Goal: Task Accomplishment & Management: Check status

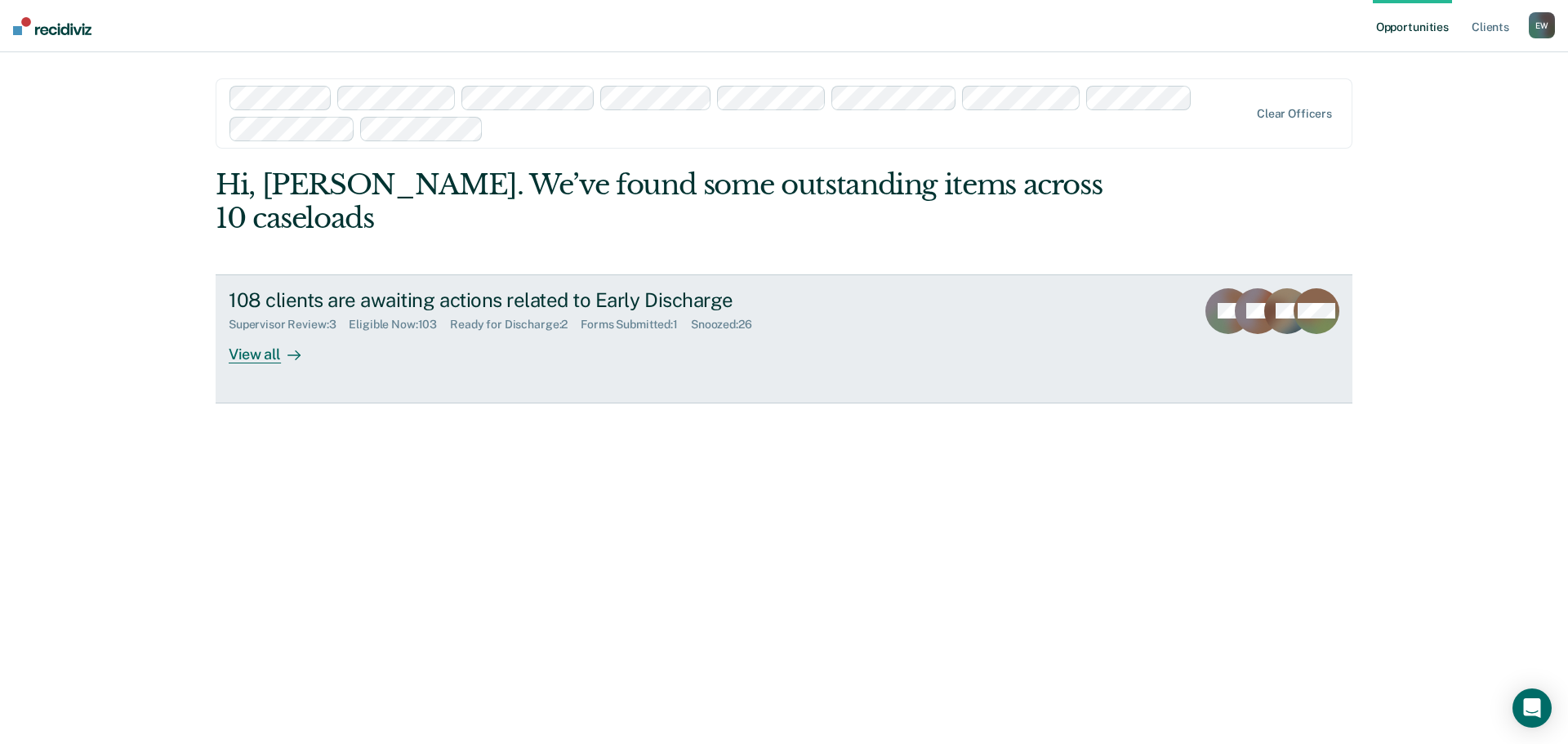
click at [260, 332] on div "View all" at bounding box center [273, 347] width 91 height 32
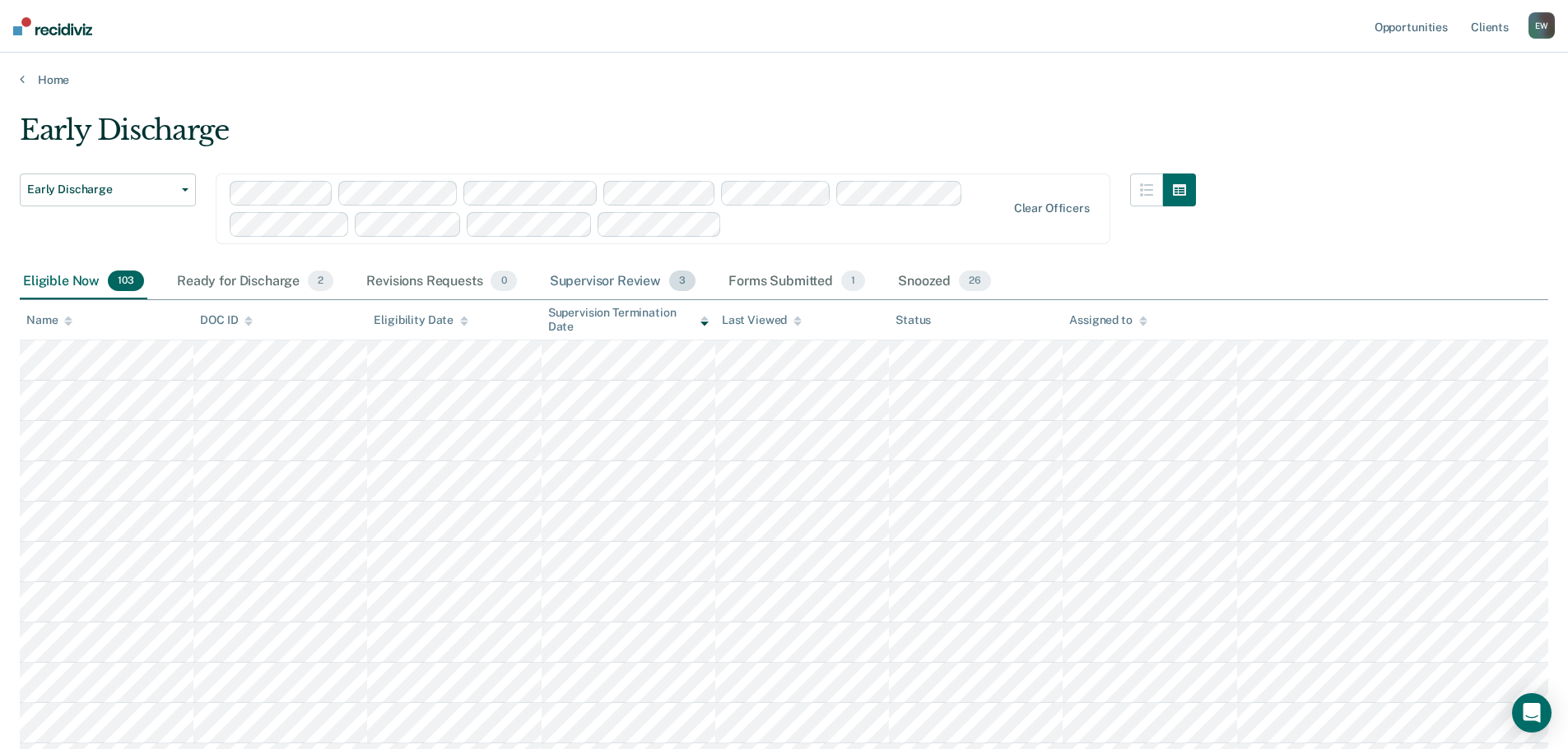
click at [642, 278] on div "Supervisor Review 3" at bounding box center [623, 281] width 153 height 36
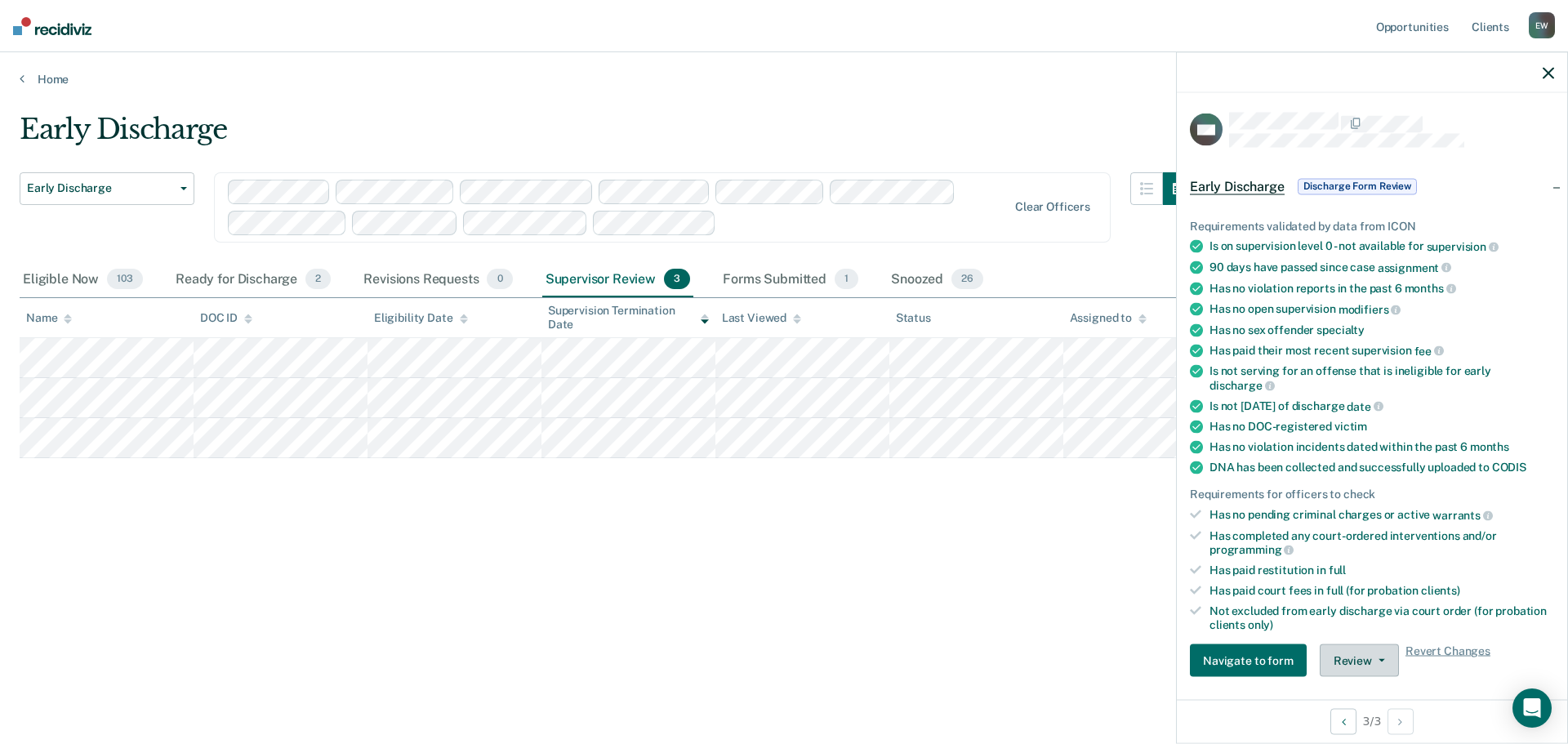
click at [1353, 663] on button "Review" at bounding box center [1359, 661] width 79 height 33
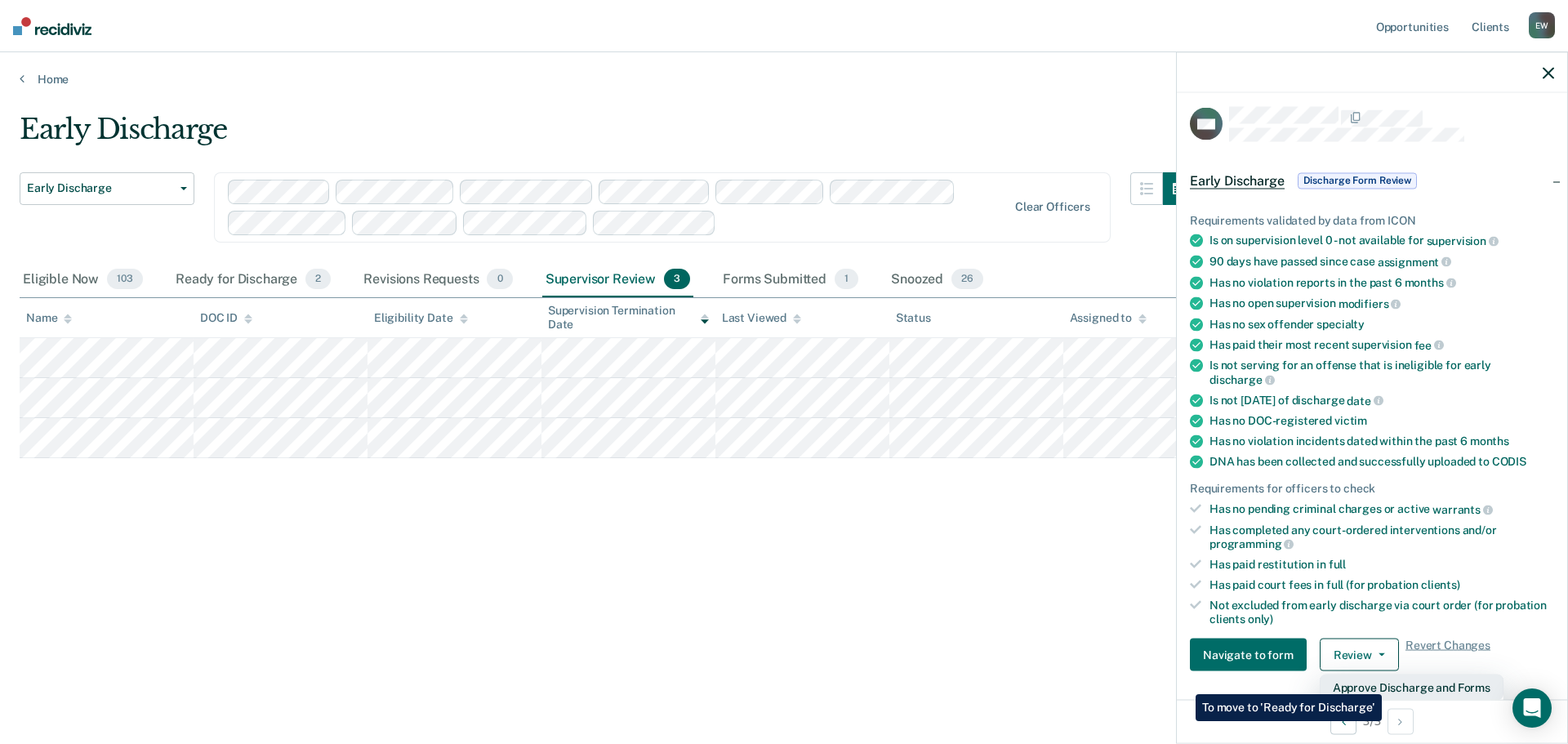
click at [1381, 682] on button "Approve Discharge and Forms" at bounding box center [1412, 688] width 184 height 26
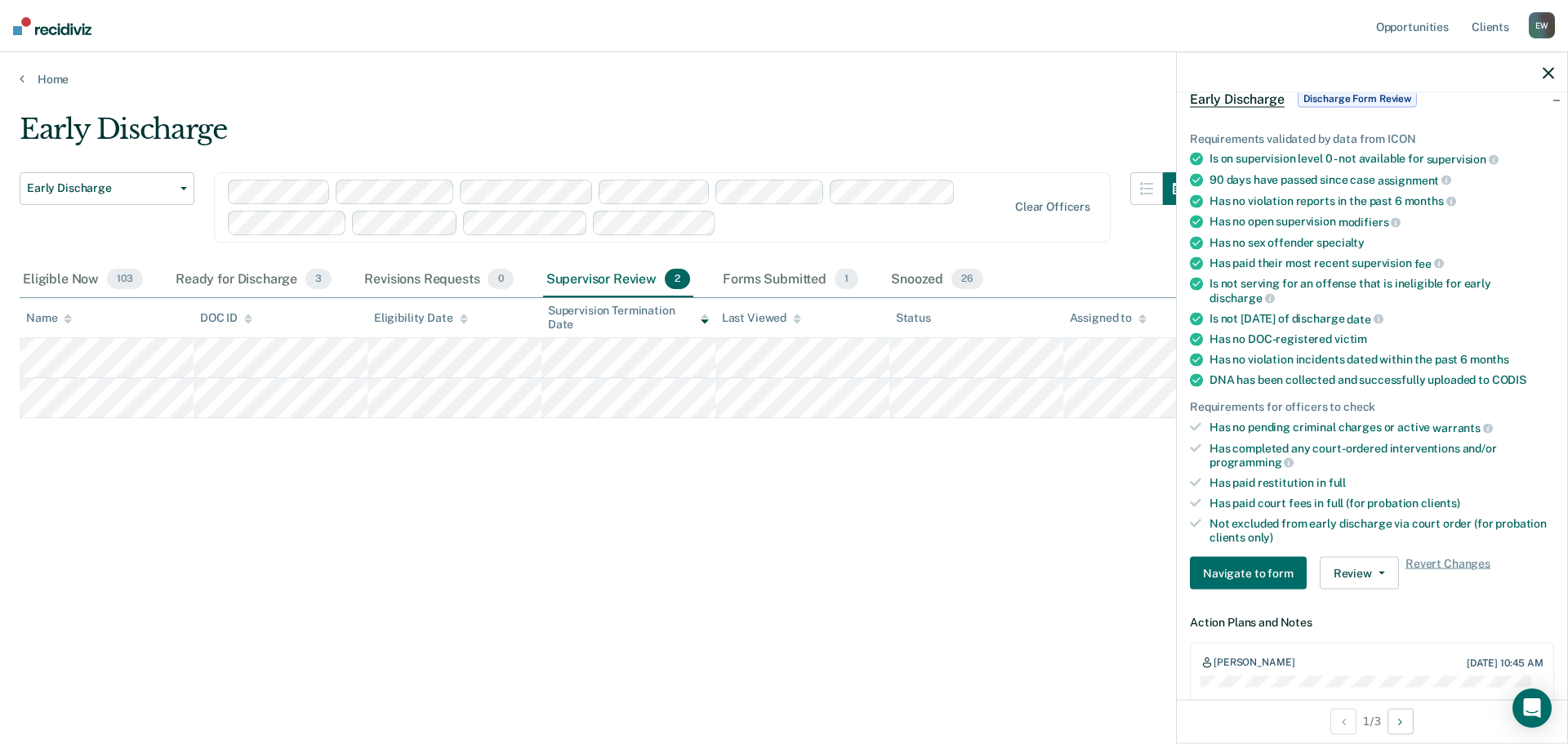
scroll to position [169, 0]
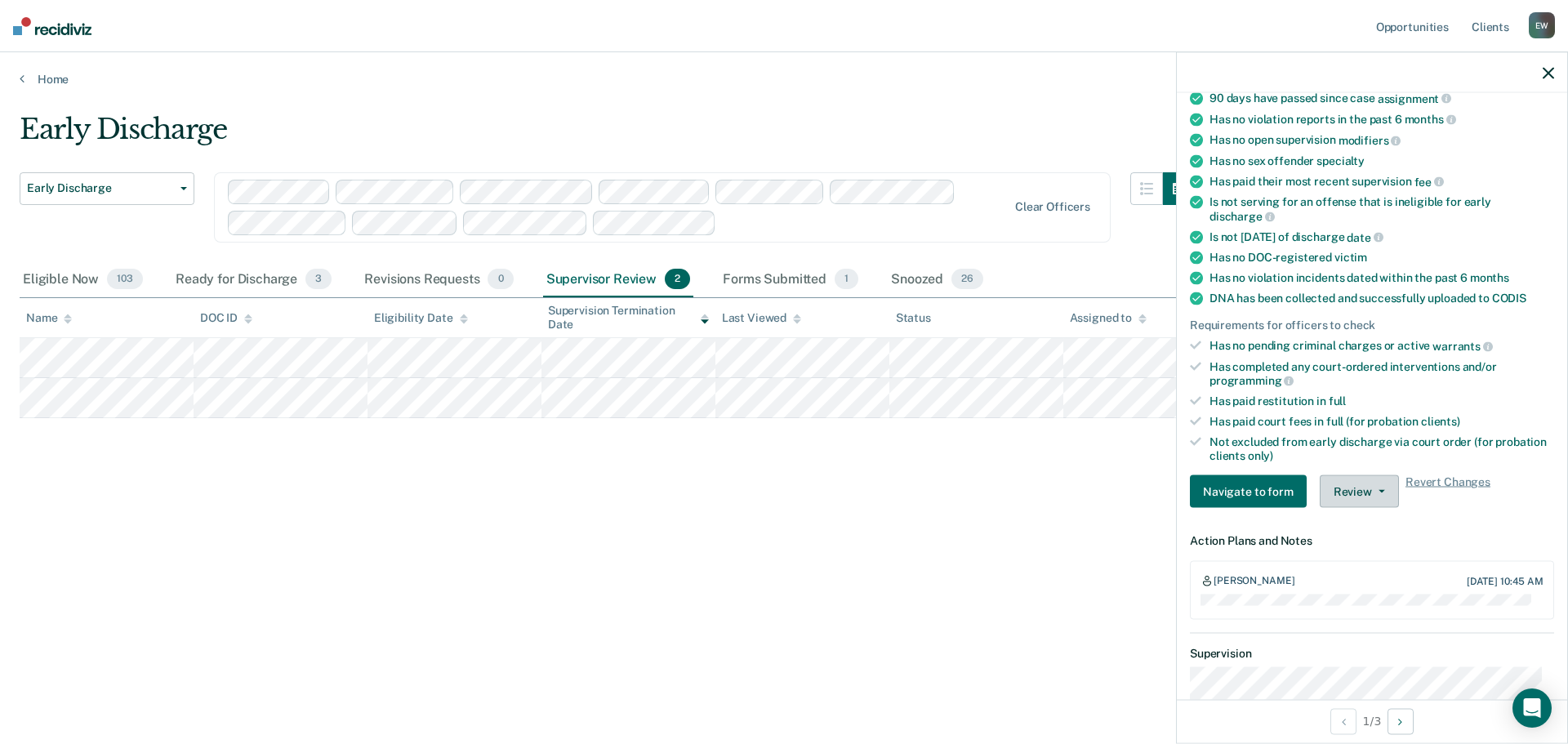
click at [1371, 493] on button "Review" at bounding box center [1359, 492] width 79 height 33
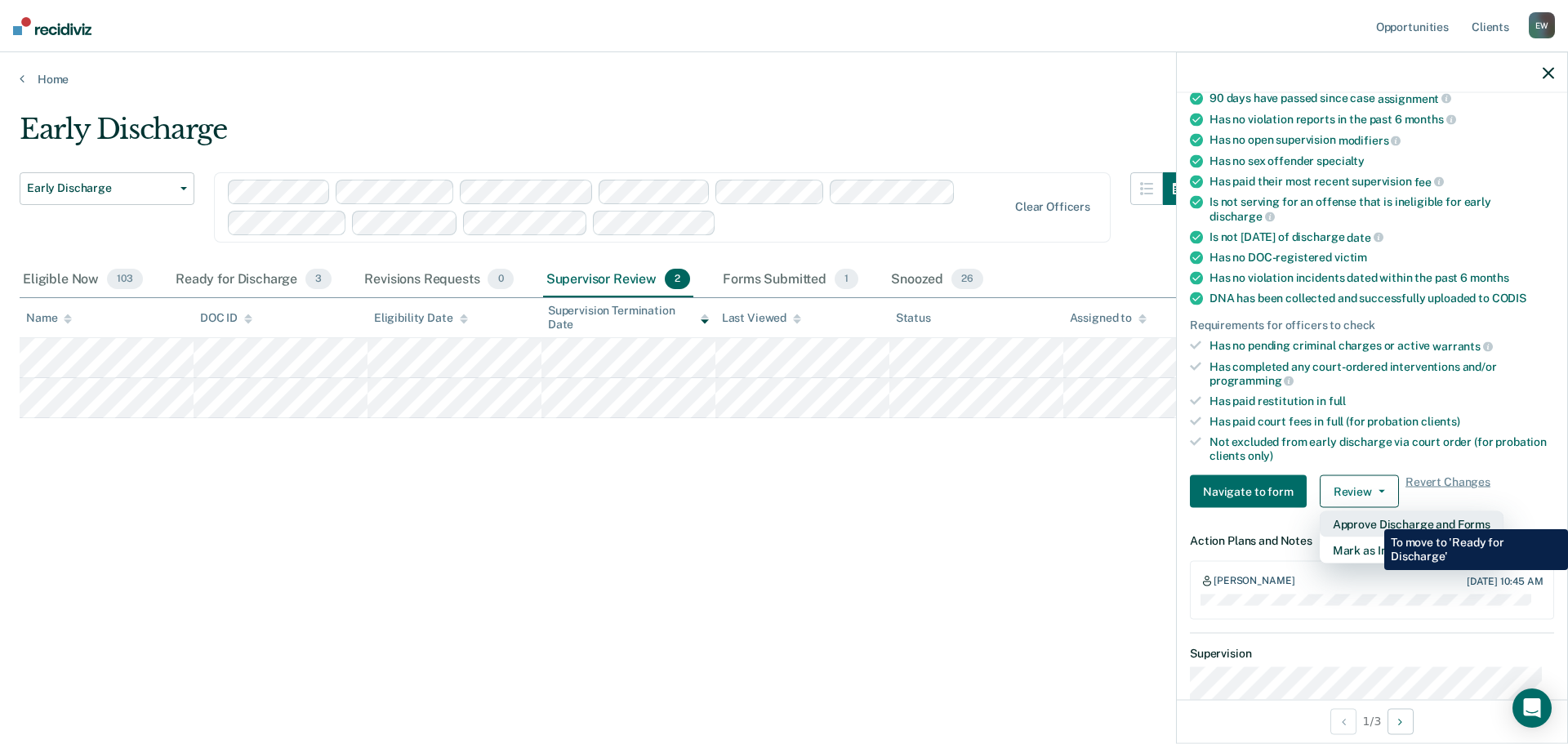
click at [1372, 517] on button "Approve Discharge and Forms" at bounding box center [1412, 524] width 184 height 26
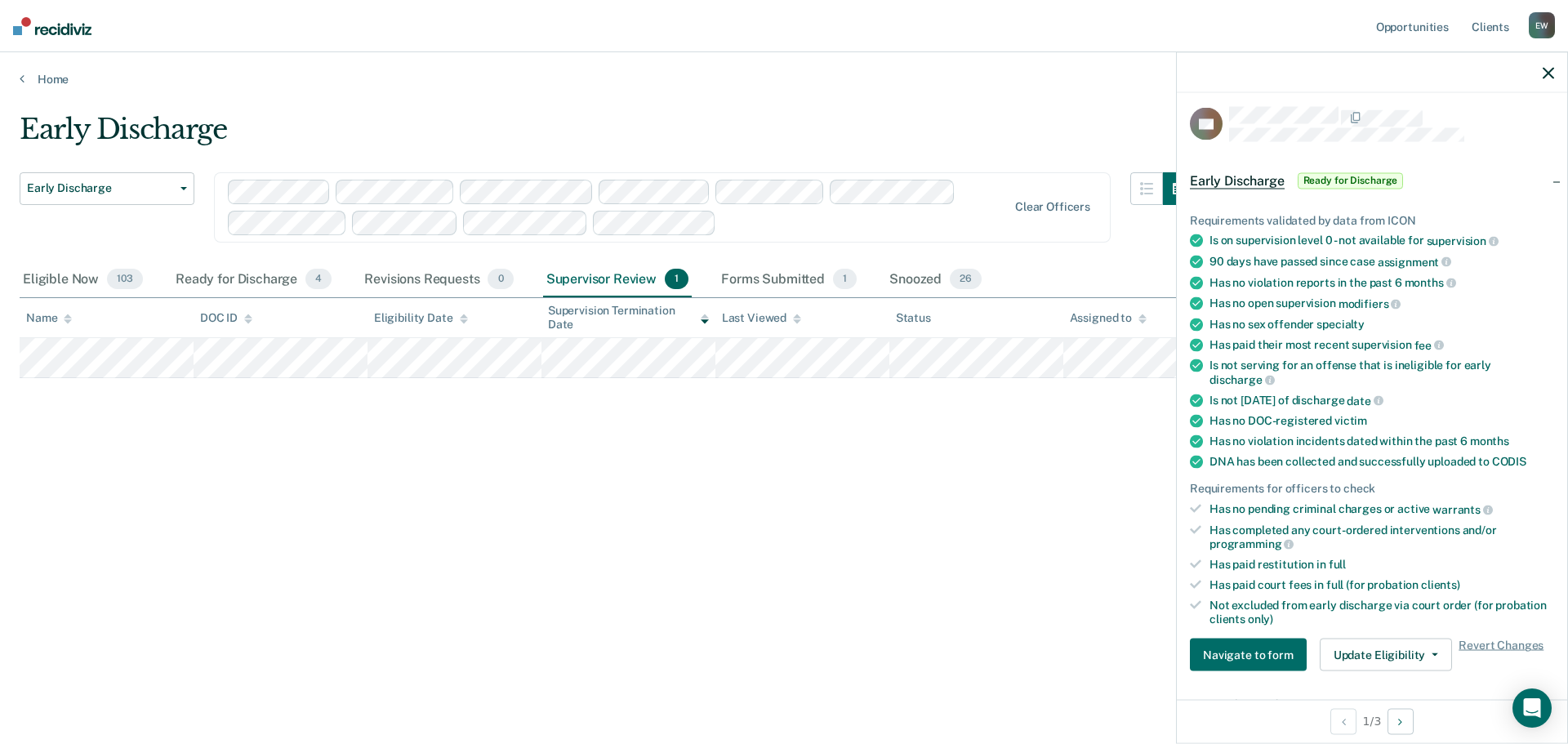
scroll to position [0, 0]
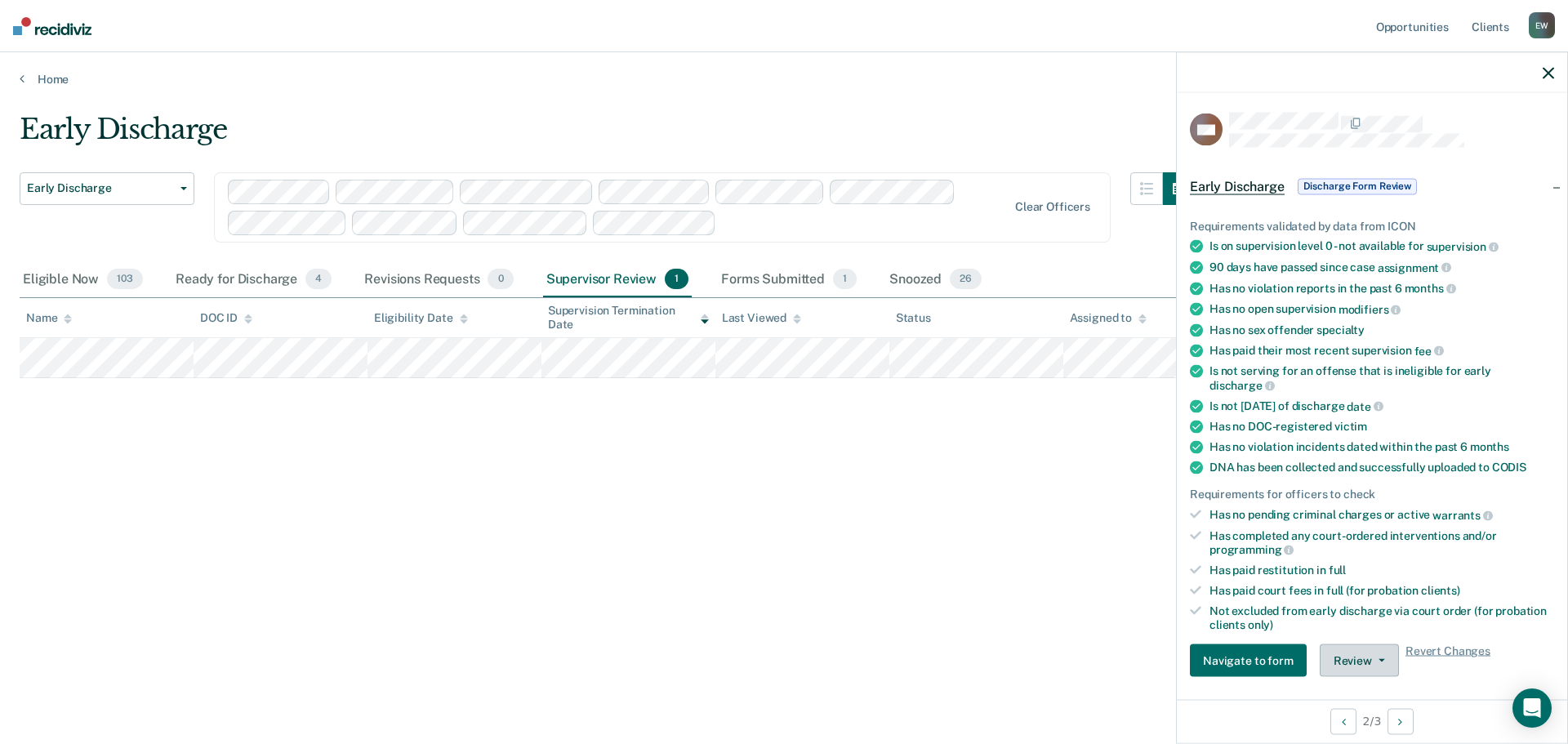
click at [1353, 659] on button "Review" at bounding box center [1359, 661] width 79 height 33
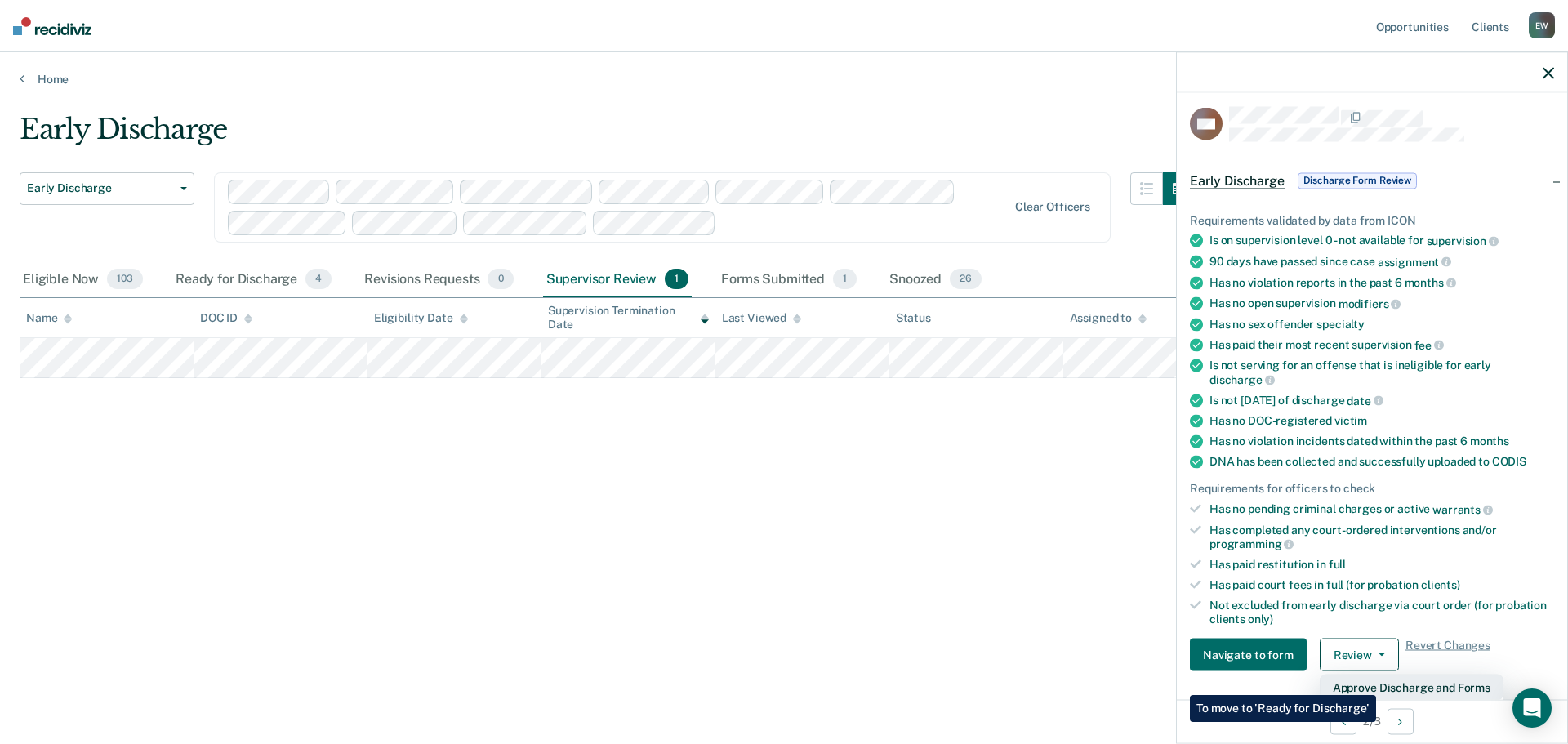
click at [1376, 683] on button "Approve Discharge and Forms" at bounding box center [1412, 688] width 184 height 26
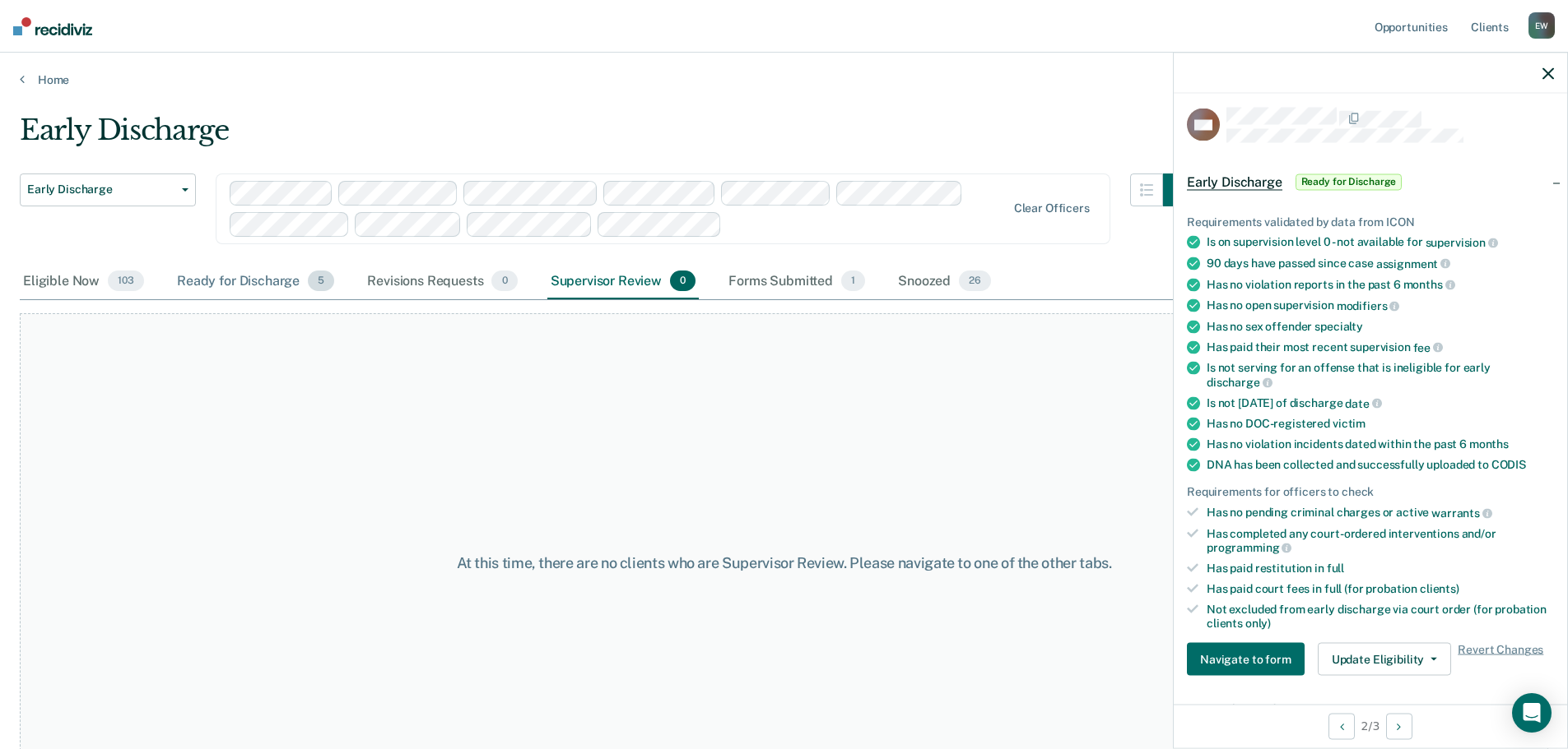
click at [239, 285] on div "Ready for Discharge 5" at bounding box center [255, 281] width 164 height 36
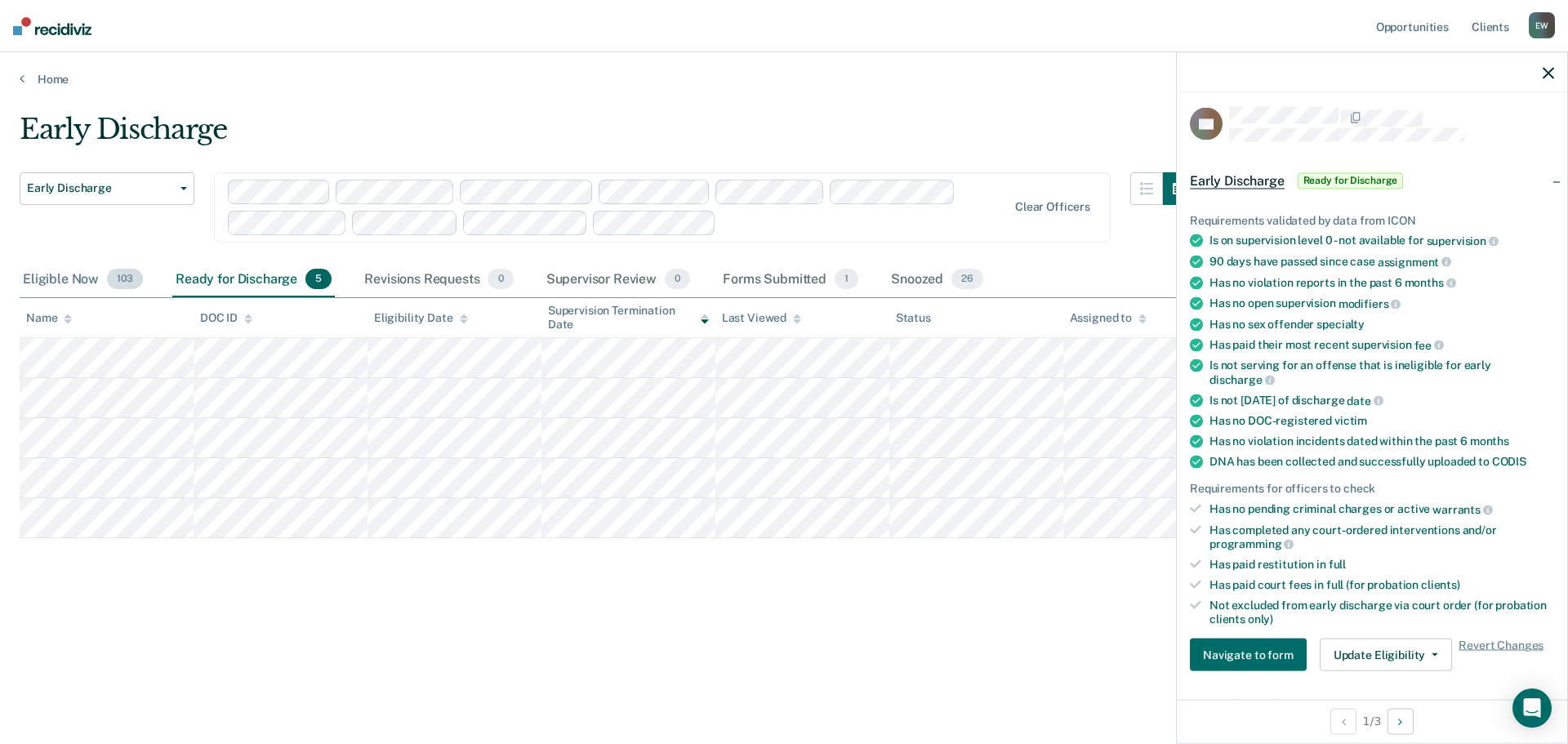
click at [76, 281] on div "Eligible Now 103" at bounding box center [83, 280] width 127 height 36
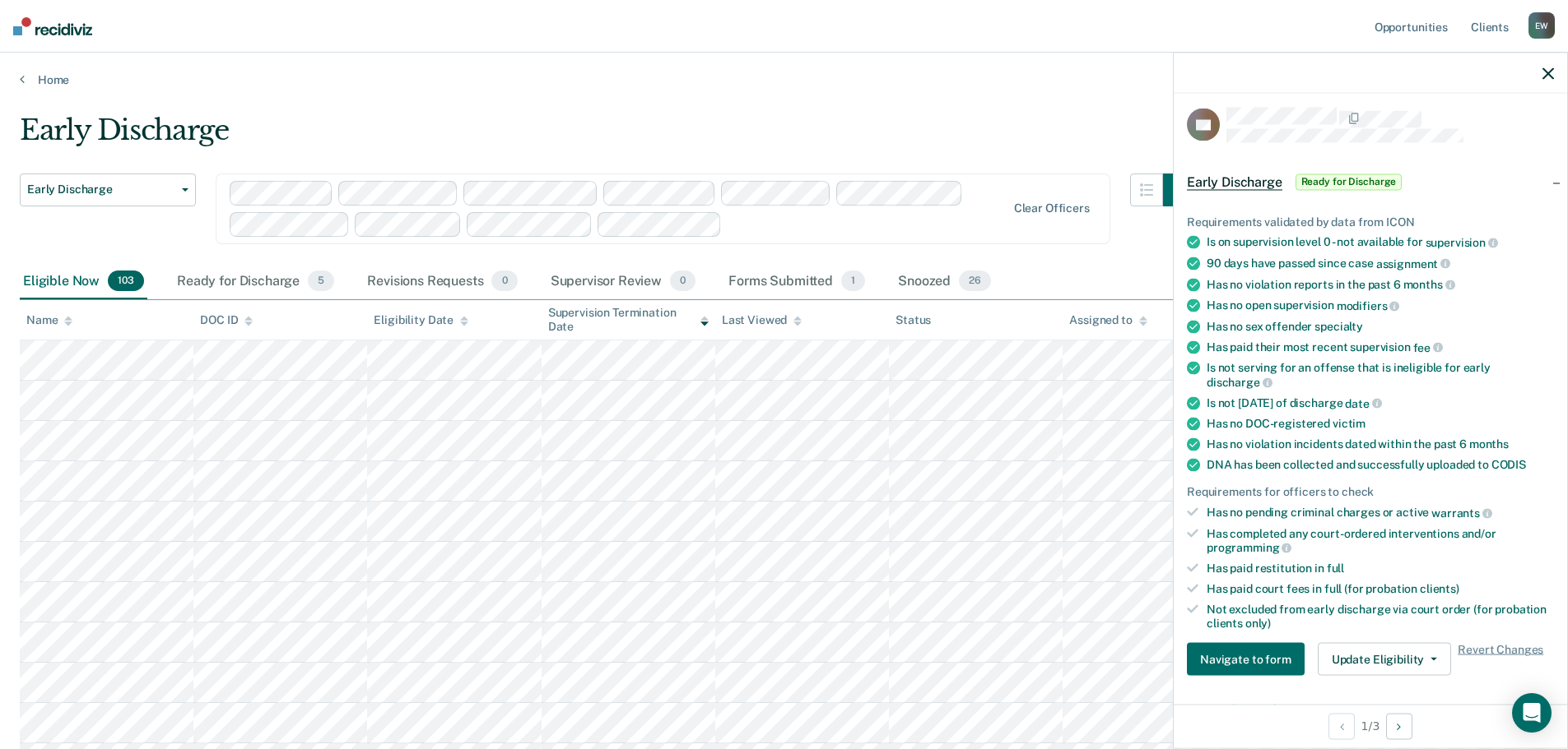
click at [1131, 322] on div "Assigned to" at bounding box center [1107, 321] width 77 height 14
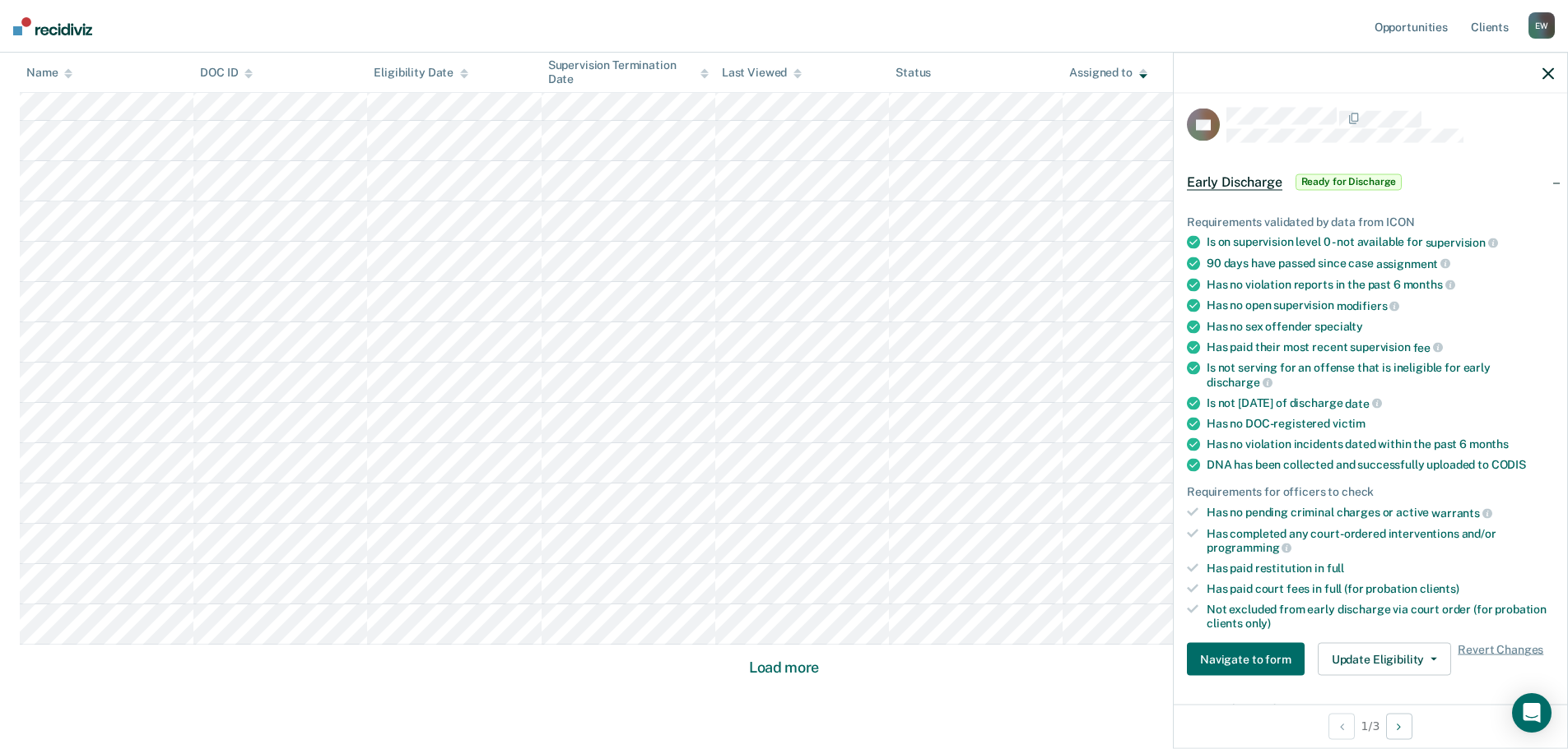
scroll to position [978, 0]
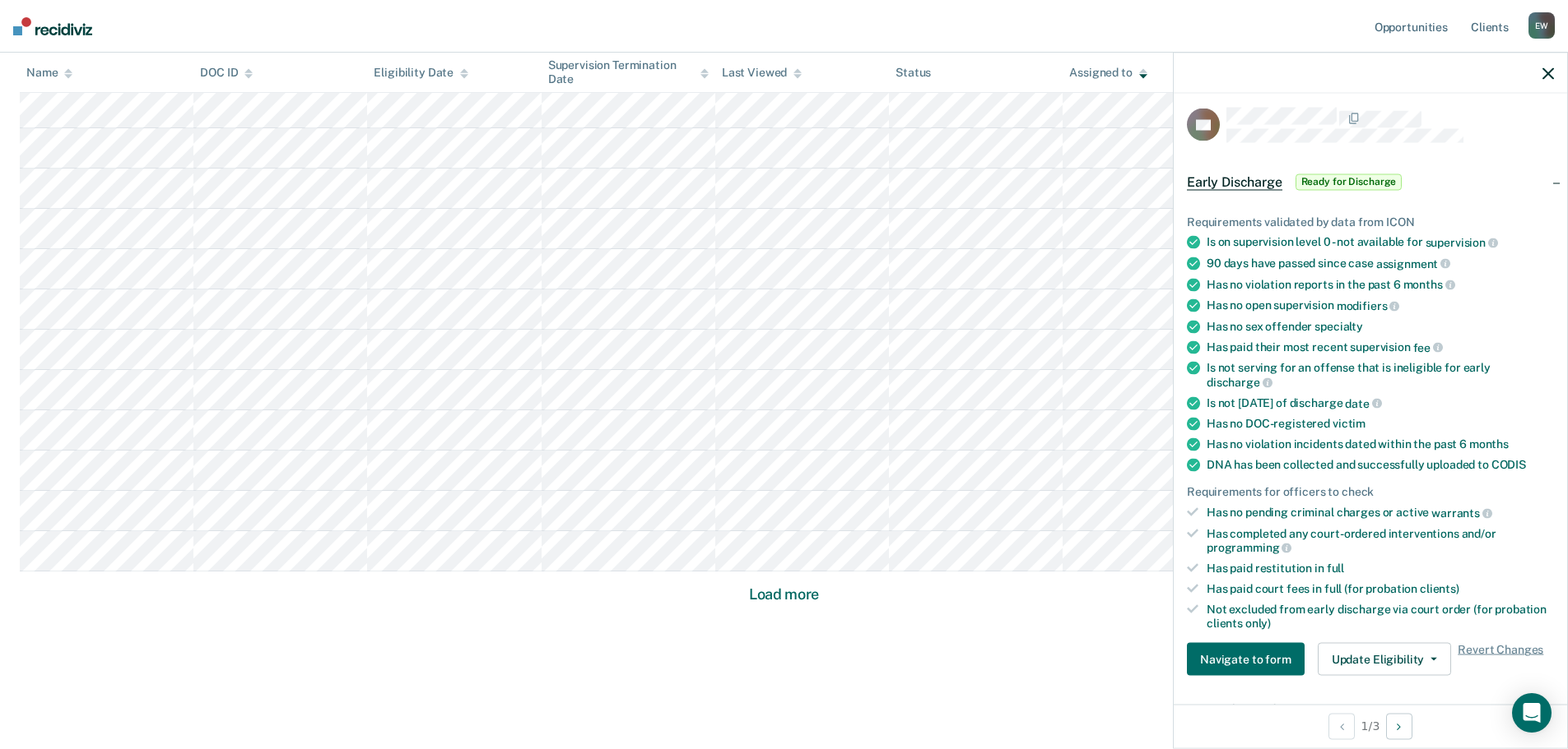
click at [788, 589] on button "Load more" at bounding box center [784, 594] width 80 height 20
click at [789, 592] on button "Load more" at bounding box center [784, 594] width 80 height 20
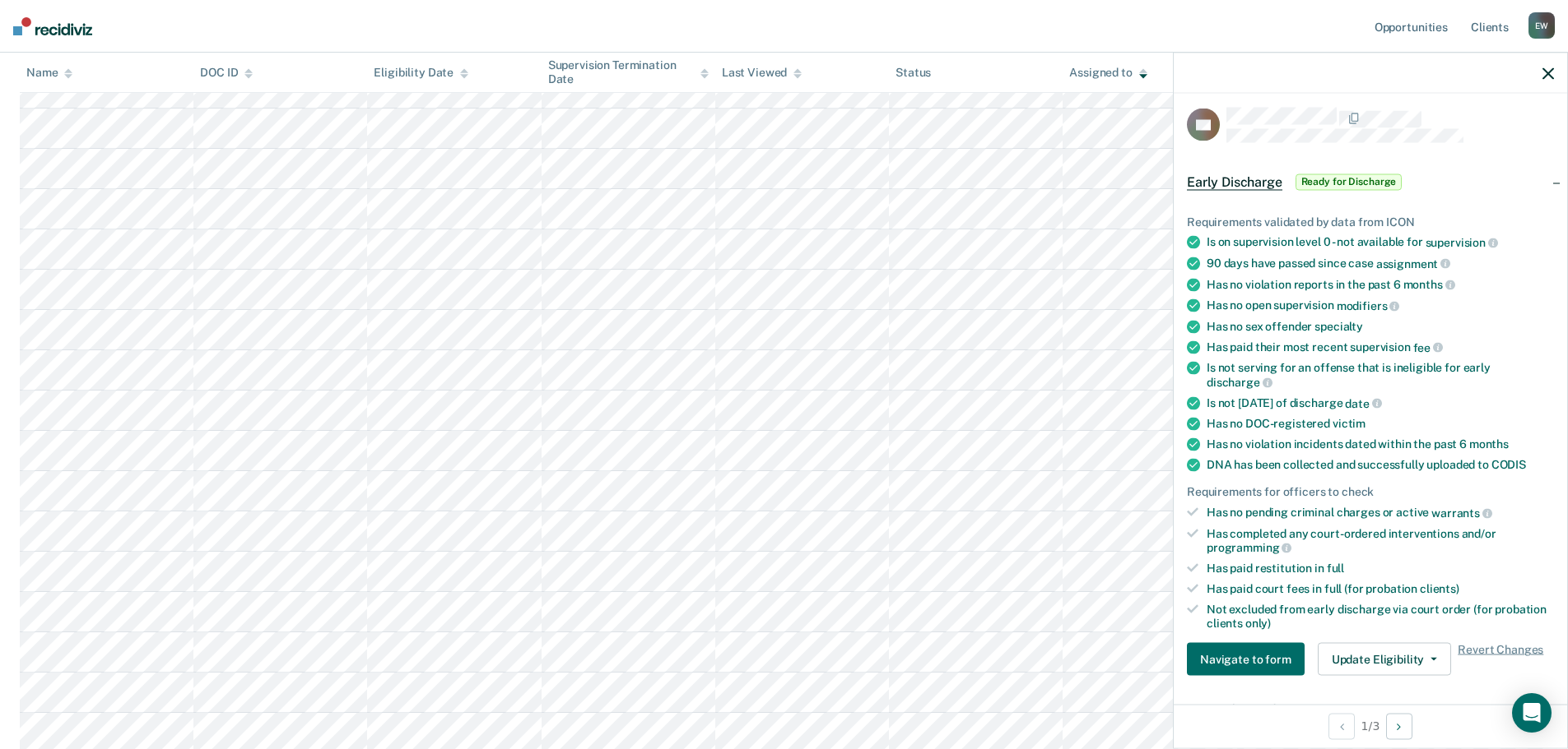
scroll to position [1398, 0]
